Goal: Information Seeking & Learning: Learn about a topic

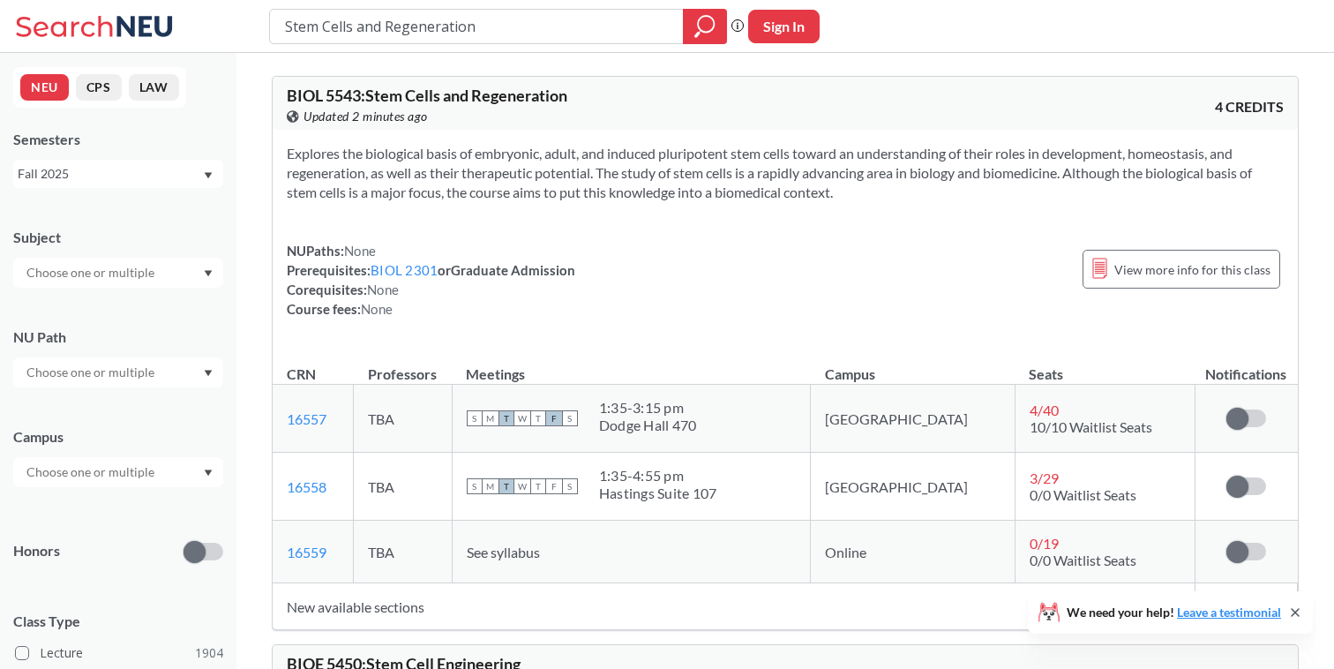
click at [334, 510] on td "16558 View this section on Banner." at bounding box center [313, 487] width 81 height 68
click at [540, 22] on input "Stem Cells and Regeneration" at bounding box center [476, 26] width 387 height 30
drag, startPoint x: 540, startPoint y: 22, endPoint x: 194, endPoint y: 25, distance: 345.9
click at [194, 25] on div "Stem Cells and Regeneration Phrase search guarantees the exact search appears i…" at bounding box center [667, 26] width 1334 height 53
type input "project lab"
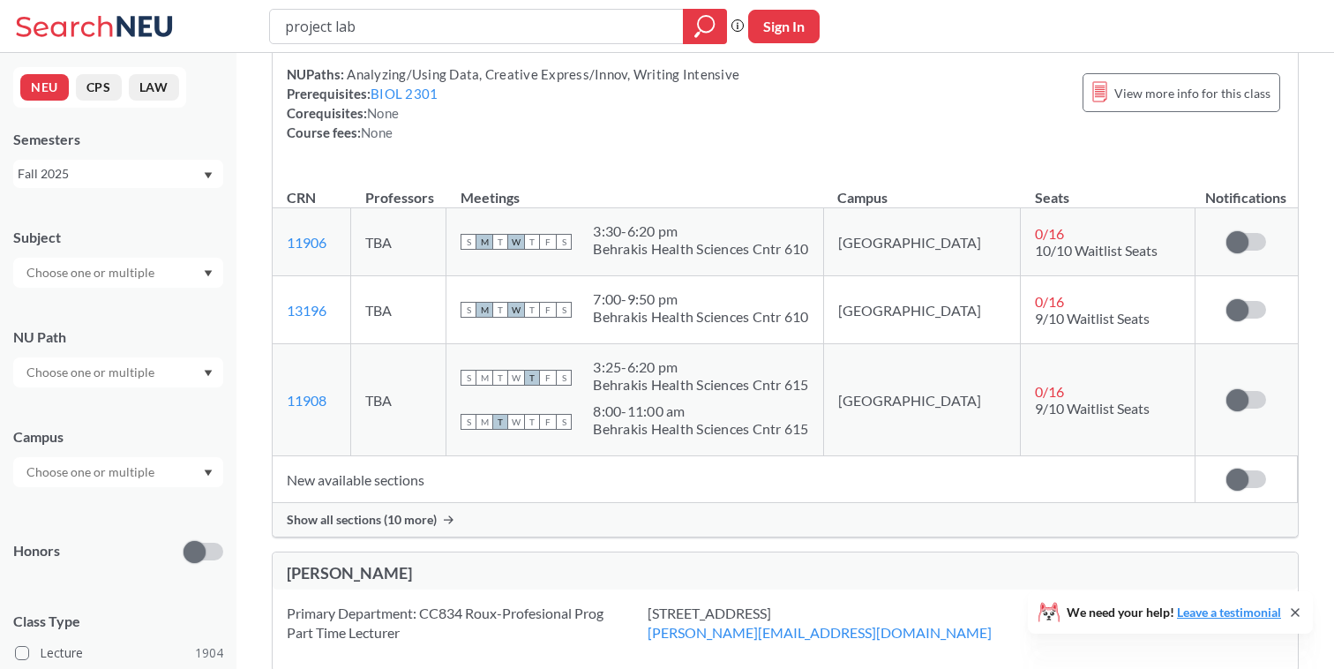
scroll to position [158, 0]
click at [447, 513] on div "Show all sections (10 more)" at bounding box center [785, 519] width 1025 height 34
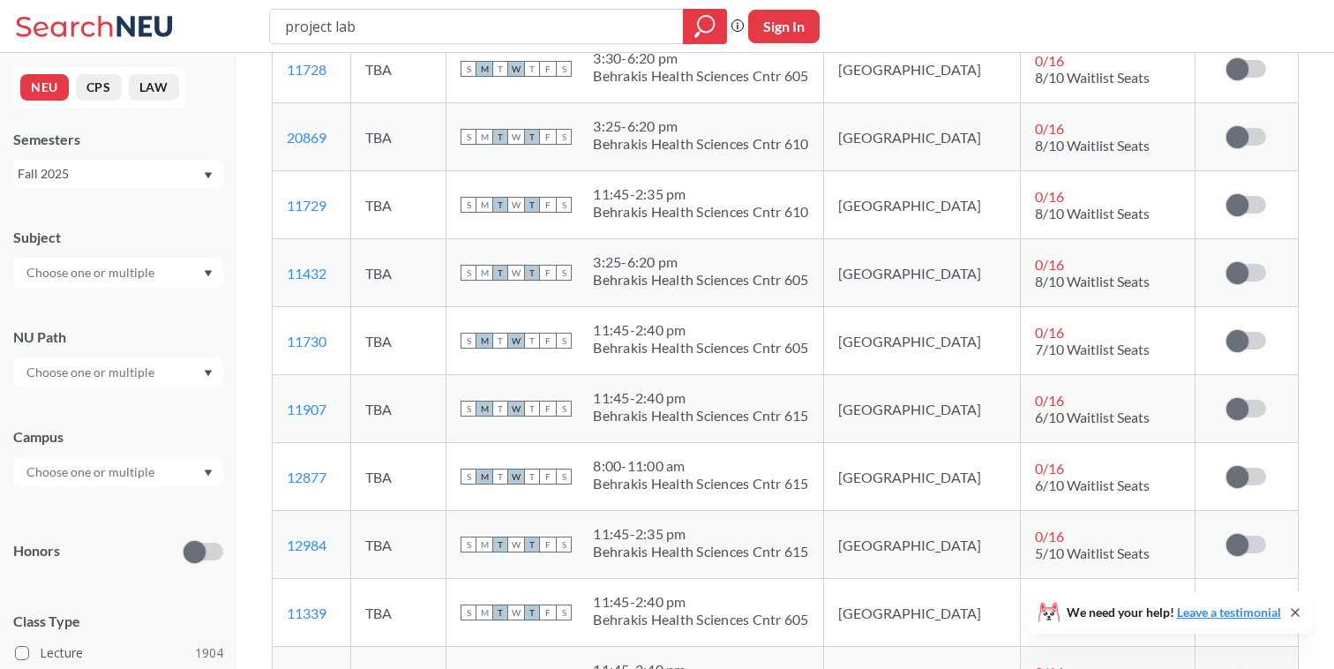
scroll to position [589, 0]
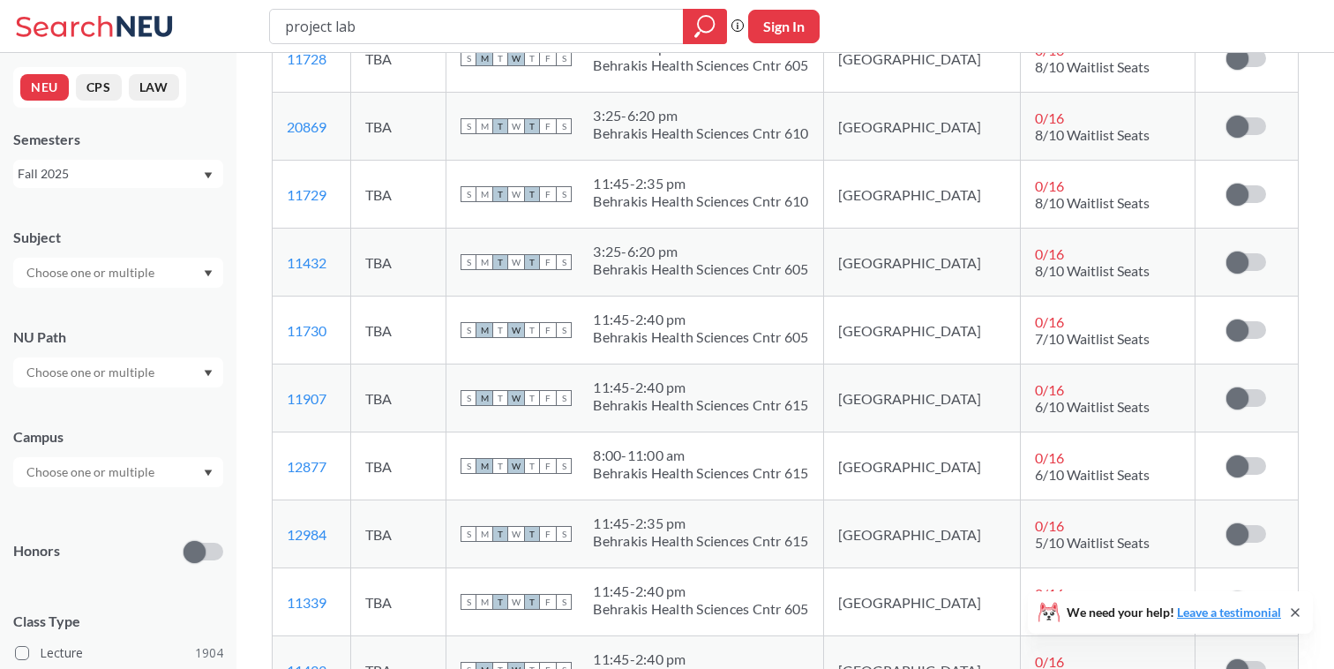
type input "Stem Cells and Regeneration"
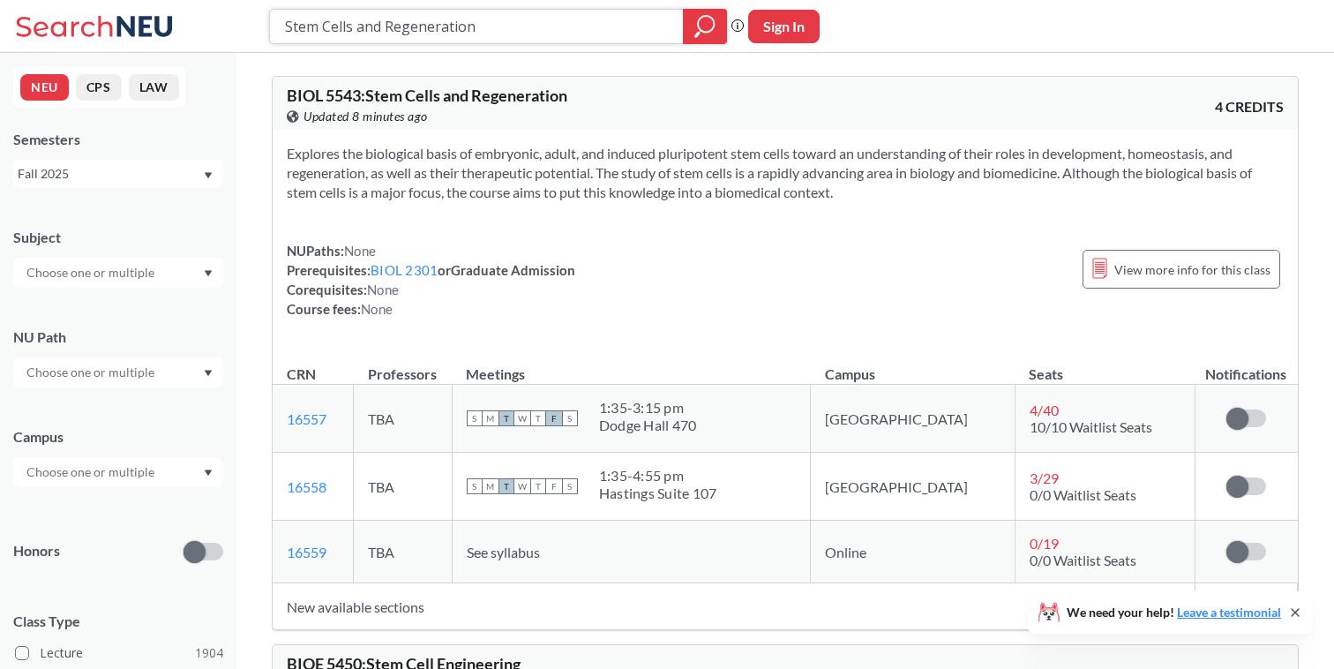
click at [620, 15] on input "Stem Cells and Regeneration" at bounding box center [476, 26] width 387 height 30
click at [582, 15] on input "Stem Cells and Regeneration" at bounding box center [476, 26] width 387 height 30
drag, startPoint x: 558, startPoint y: 23, endPoint x: 244, endPoint y: 26, distance: 314.2
click at [244, 27] on div "Stem Cells and Regeneration Phrase search guarantees the exact search appears i…" at bounding box center [667, 26] width 1334 height 53
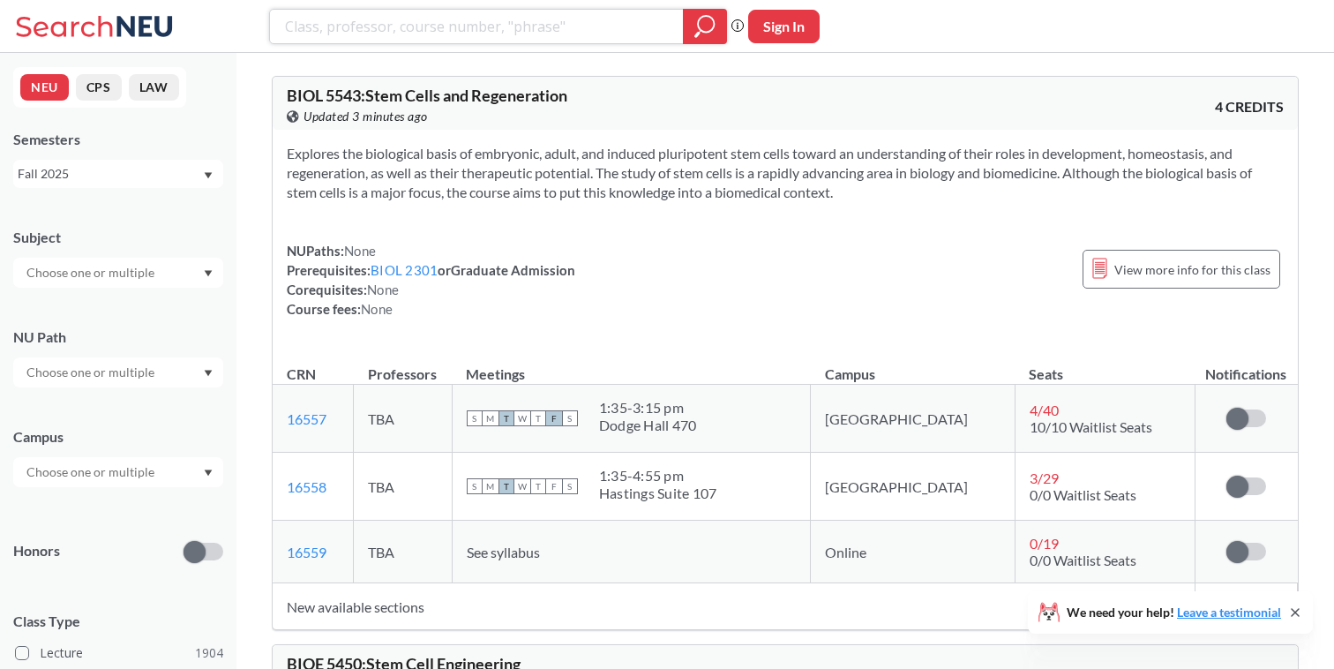
paste input "Social Change & Human Services"
type input "Social Change & Human Services"
